Goal: Navigation & Orientation: Find specific page/section

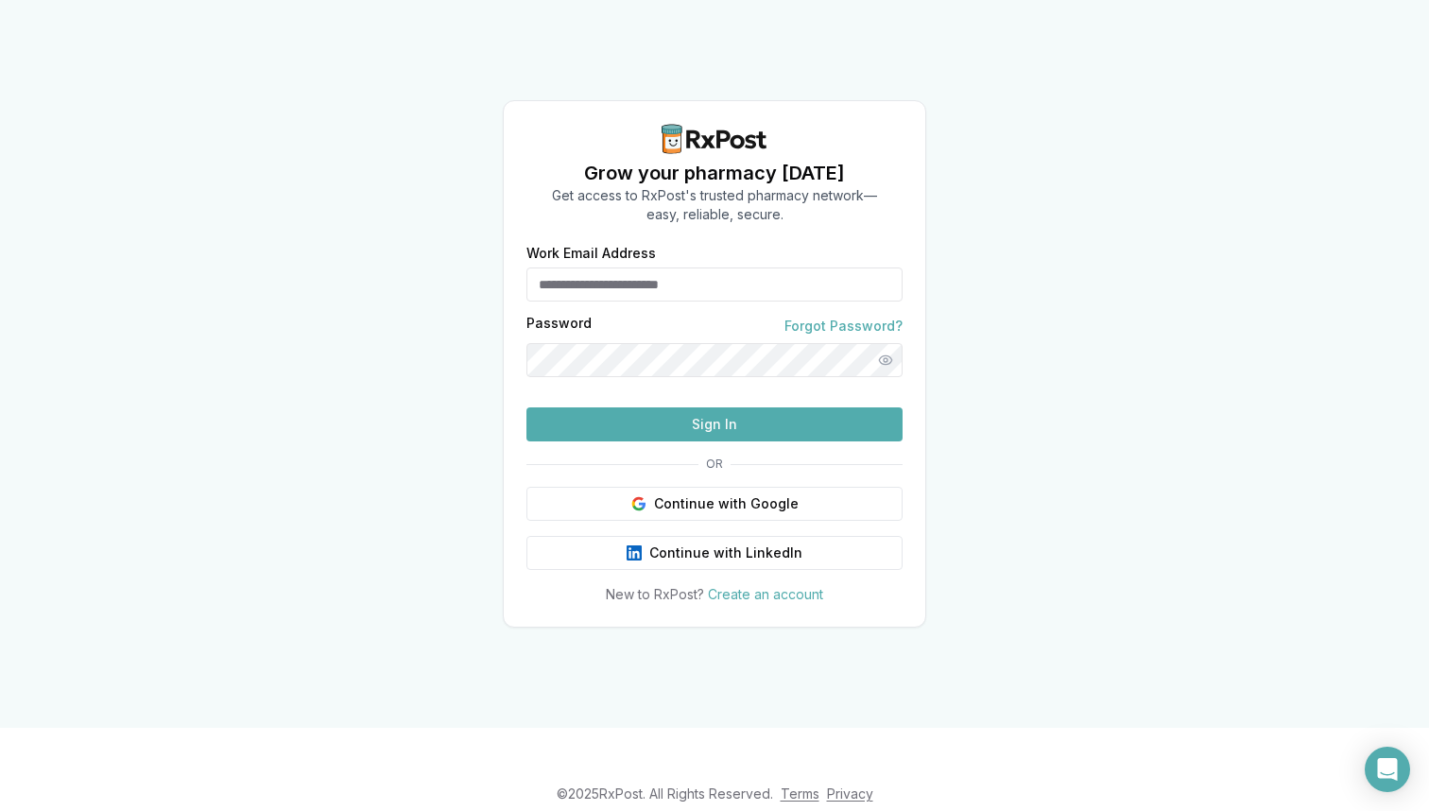
type input "**********"
click at [737, 441] on button "Sign In" at bounding box center [714, 424] width 376 height 34
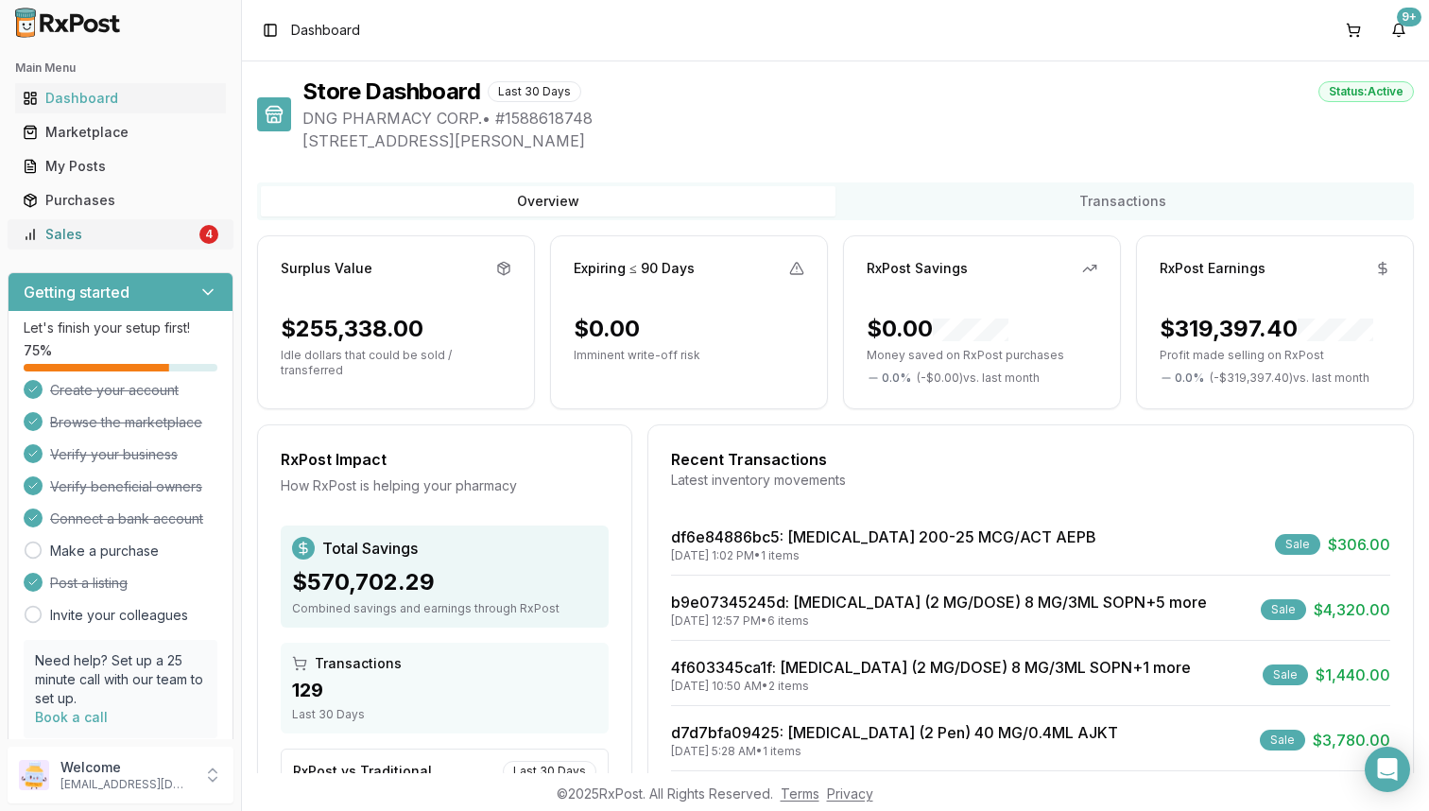
click at [179, 232] on div "Sales" at bounding box center [109, 234] width 173 height 19
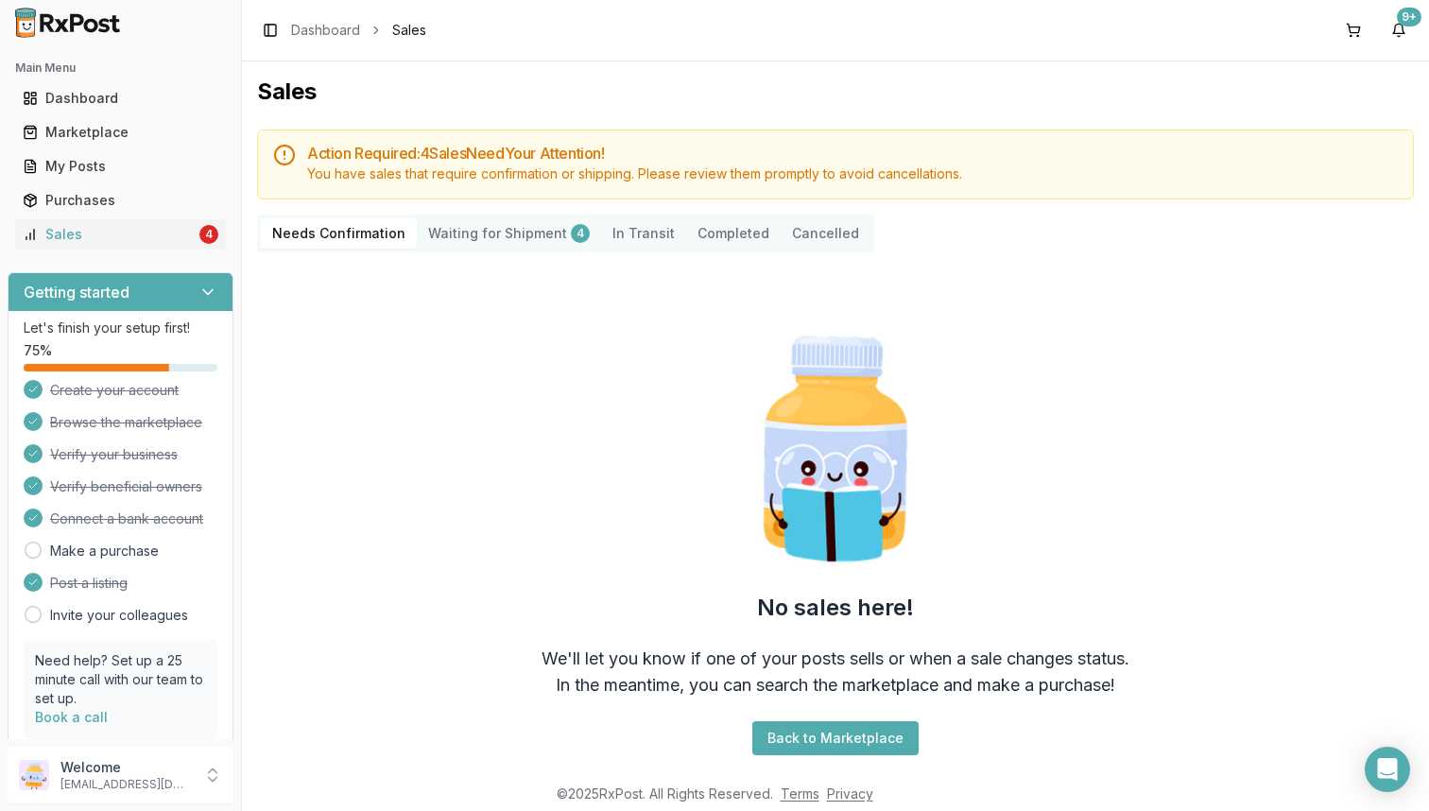
click at [487, 227] on Shipment "Waiting for Shipment 4" at bounding box center [509, 233] width 184 height 30
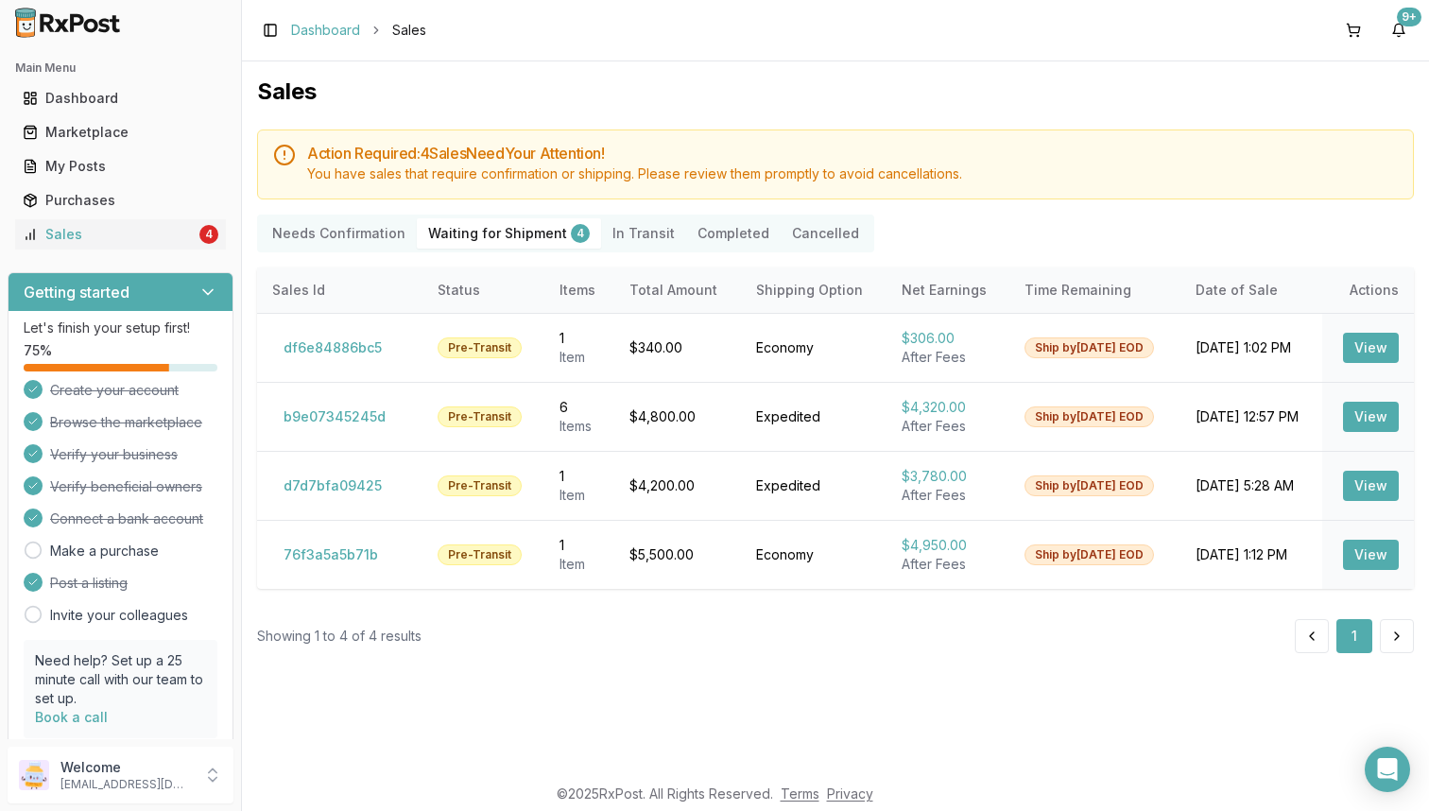
click at [339, 29] on link "Dashboard" at bounding box center [325, 30] width 69 height 19
click at [156, 230] on div "Sales" at bounding box center [109, 234] width 173 height 19
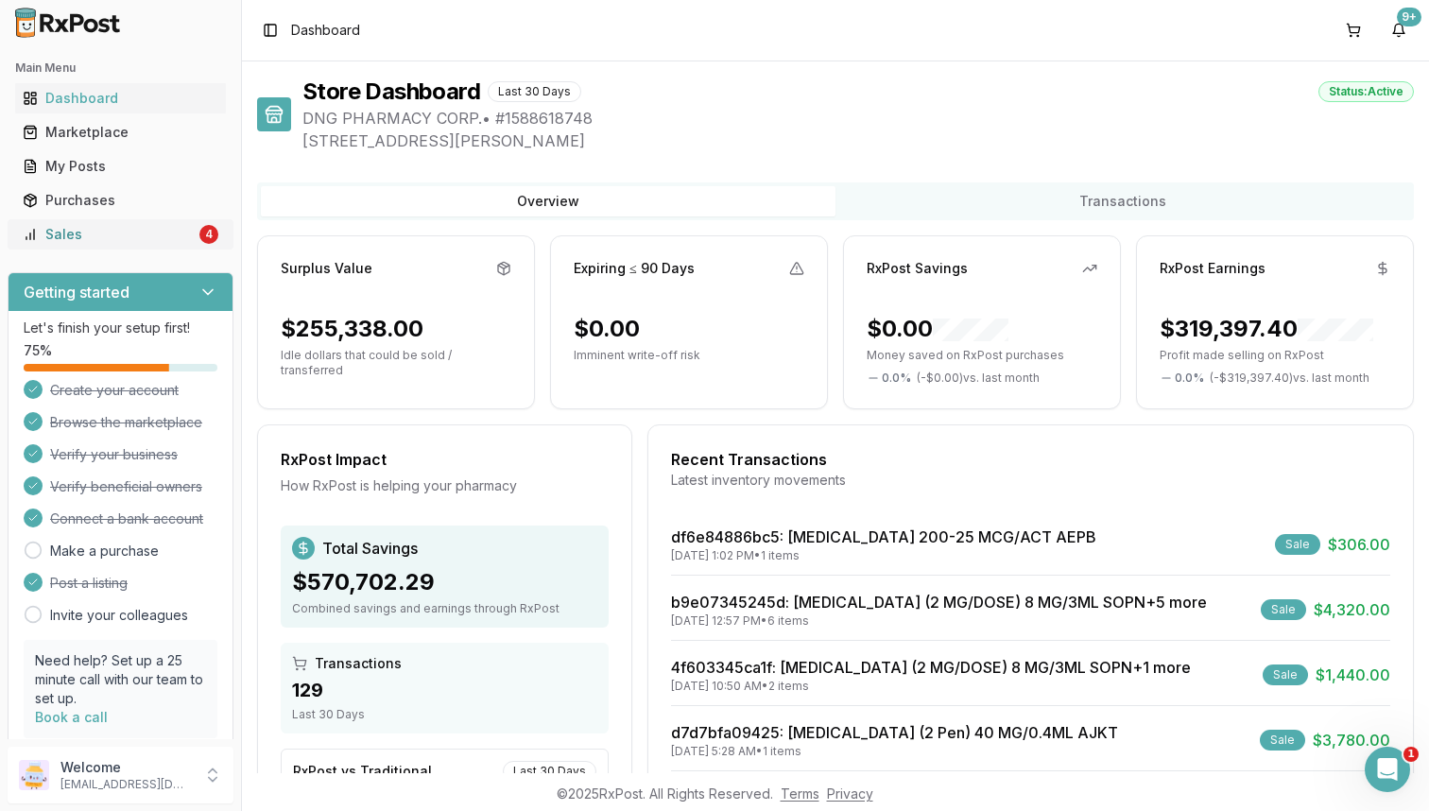
click at [142, 232] on div "Sales" at bounding box center [109, 234] width 173 height 19
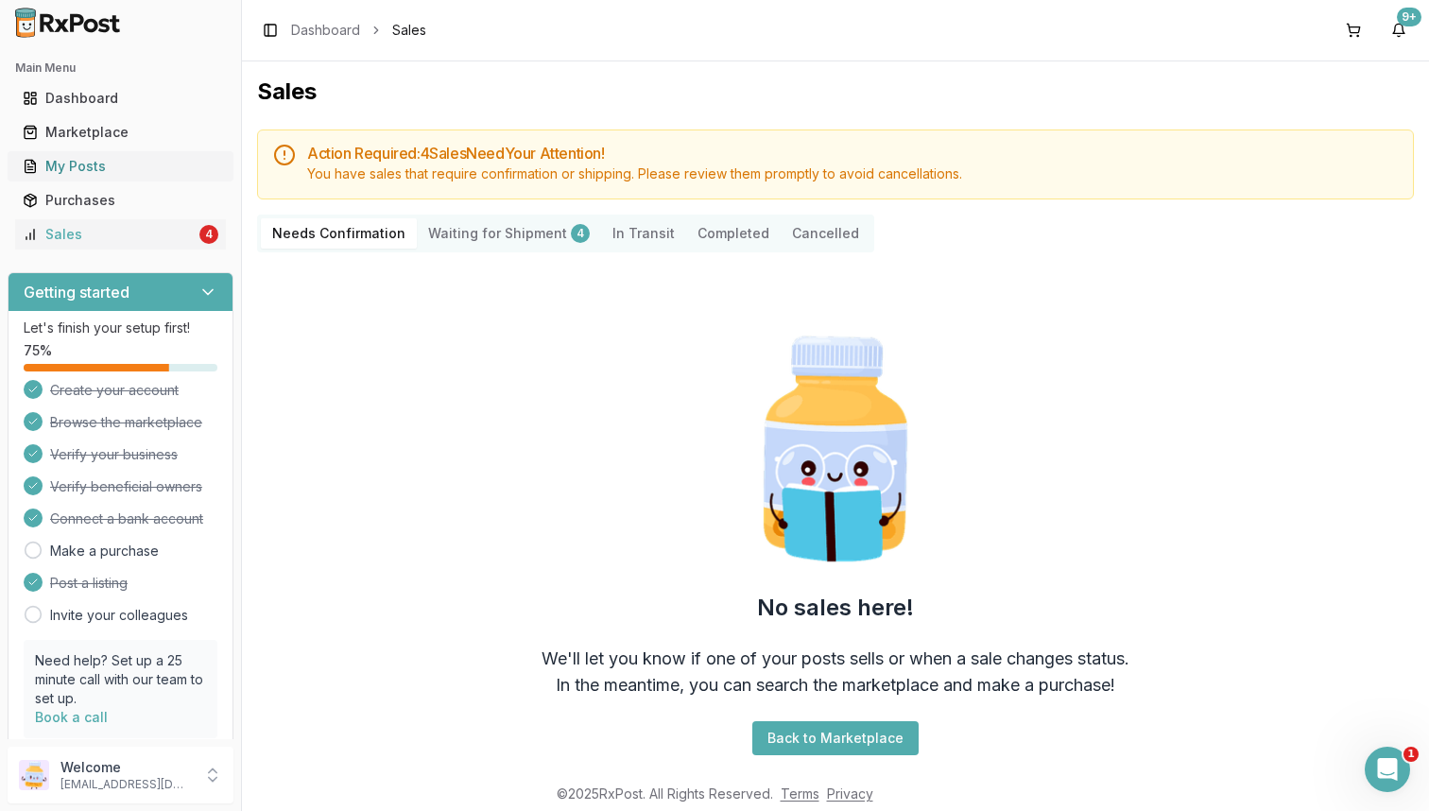
click at [129, 164] on div "My Posts" at bounding box center [121, 166] width 196 height 19
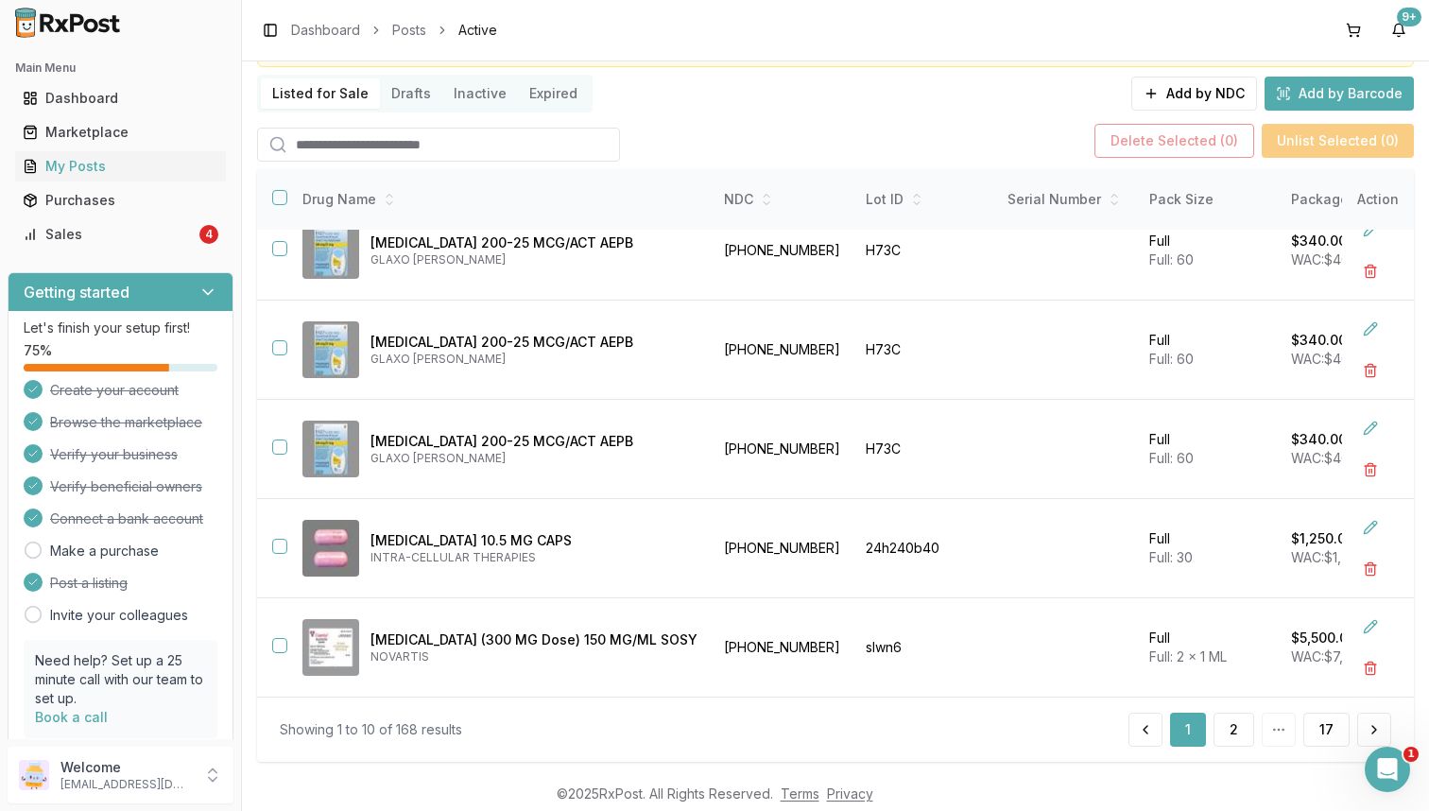
scroll to position [134, 0]
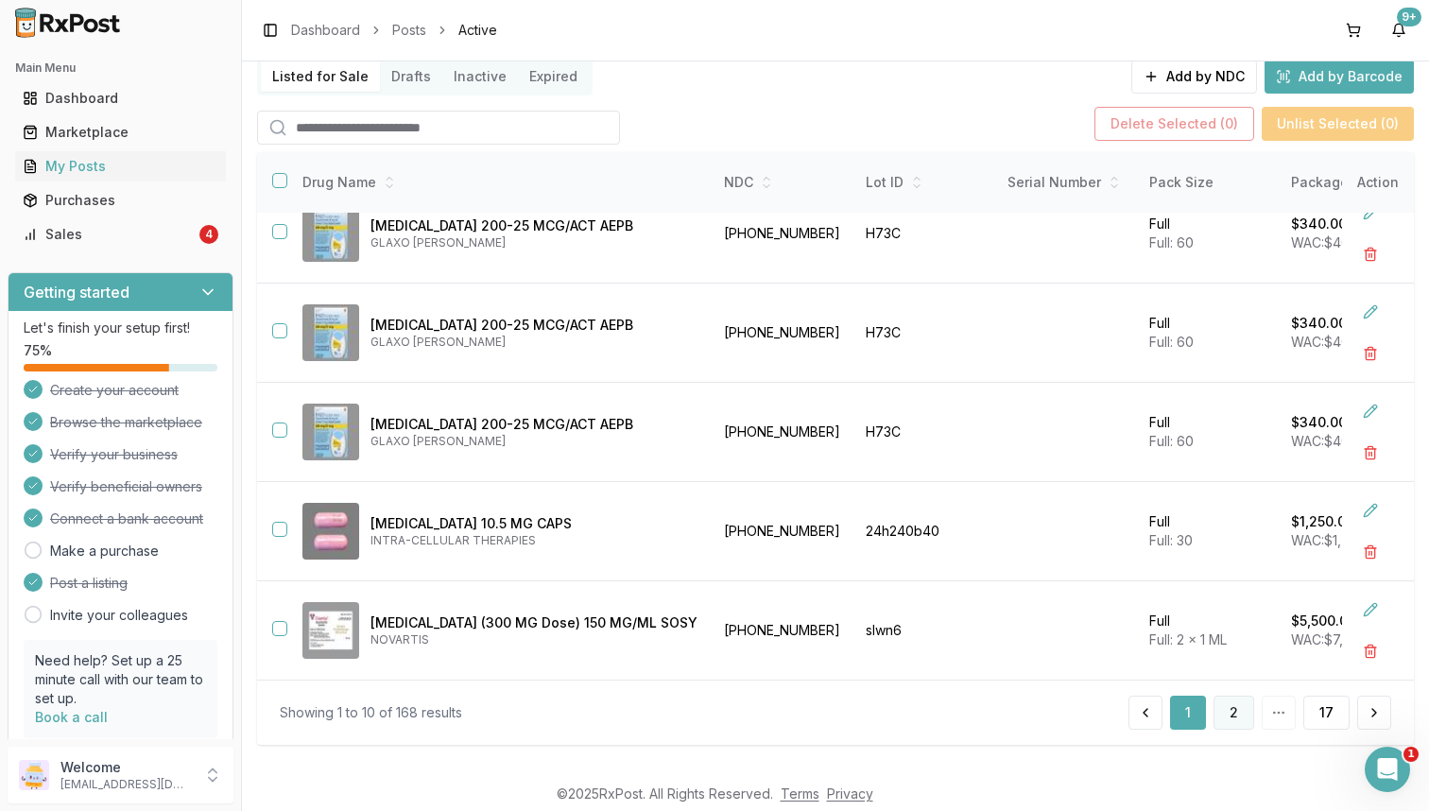
click at [1230, 708] on button "2" at bounding box center [1234, 713] width 41 height 34
